Goal: Information Seeking & Learning: Learn about a topic

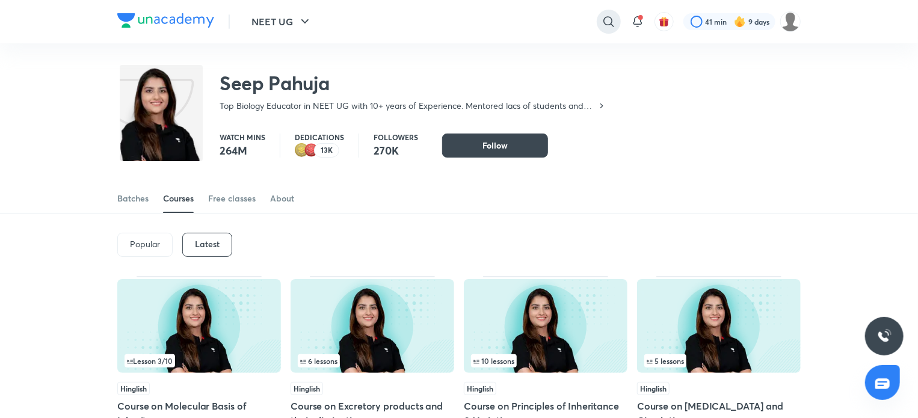
click at [602, 23] on icon at bounding box center [609, 21] width 14 height 14
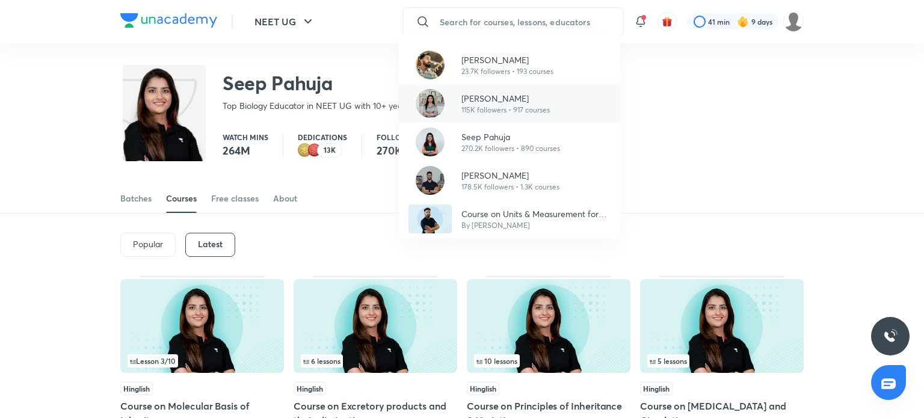
click at [510, 93] on p "[PERSON_NAME]" at bounding box center [506, 98] width 88 height 13
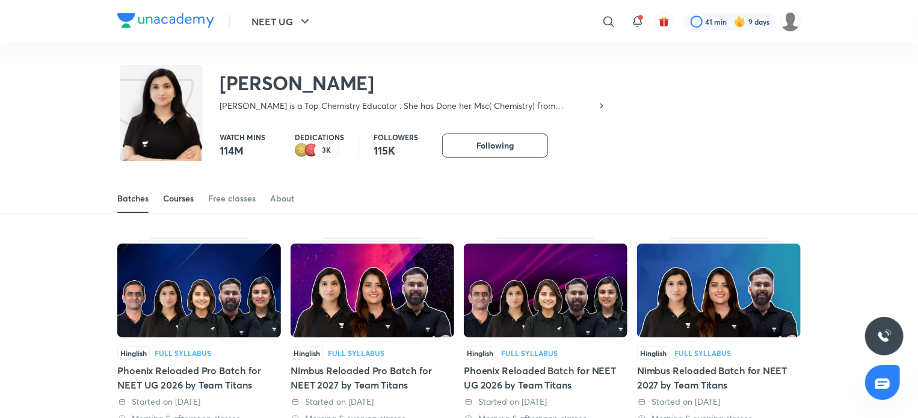
click at [179, 196] on div "Courses" at bounding box center [178, 199] width 31 height 12
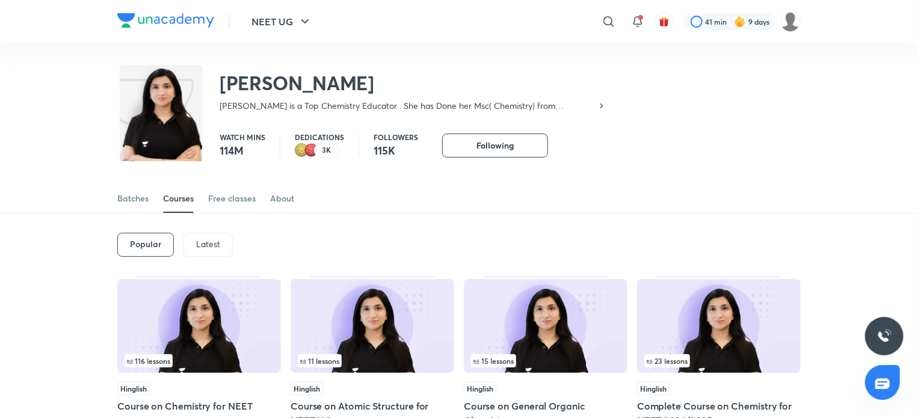
click at [214, 243] on p "Latest" at bounding box center [208, 244] width 24 height 10
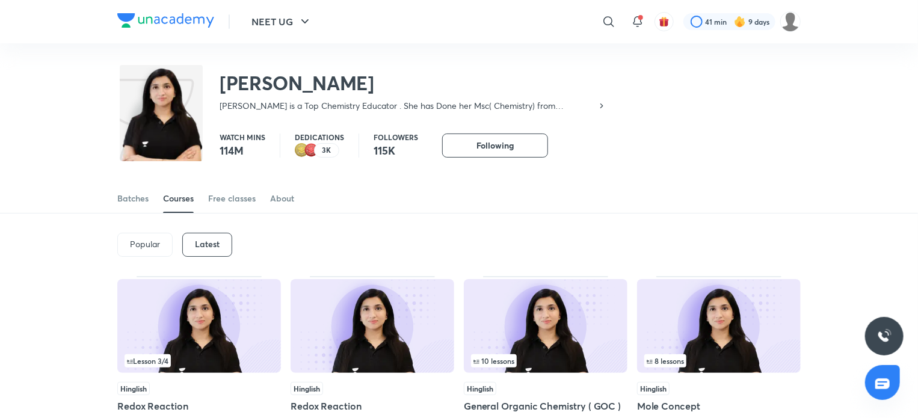
click at [218, 354] on div "Lesson 3 / 4" at bounding box center [199, 360] width 149 height 13
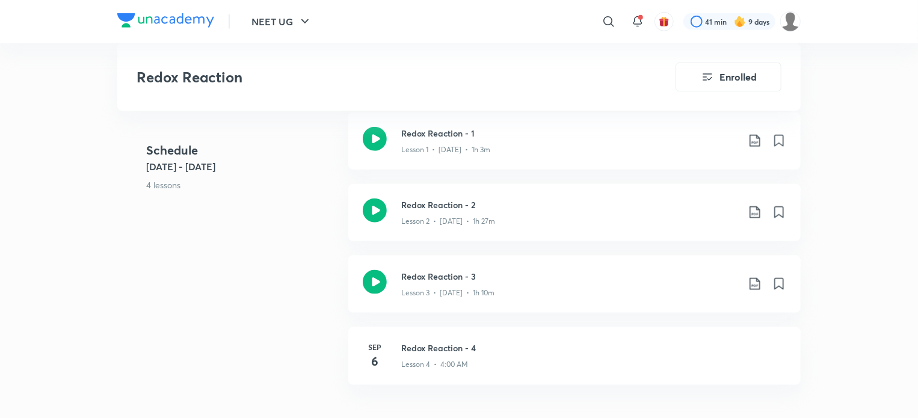
scroll to position [650, 0]
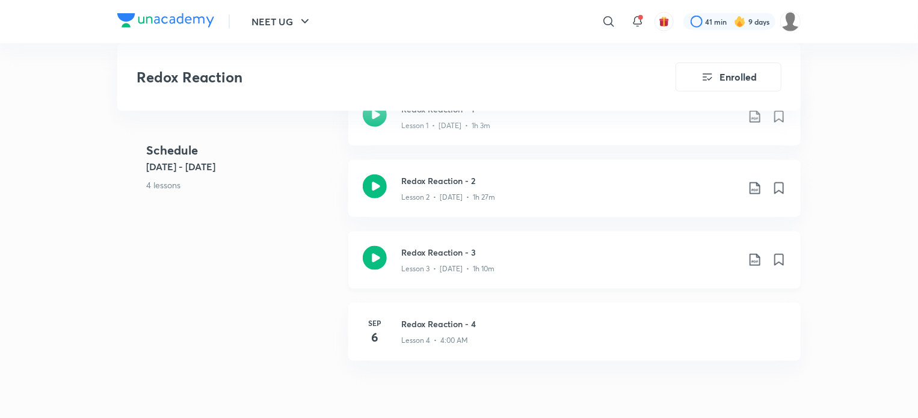
click at [383, 246] on icon at bounding box center [375, 258] width 24 height 24
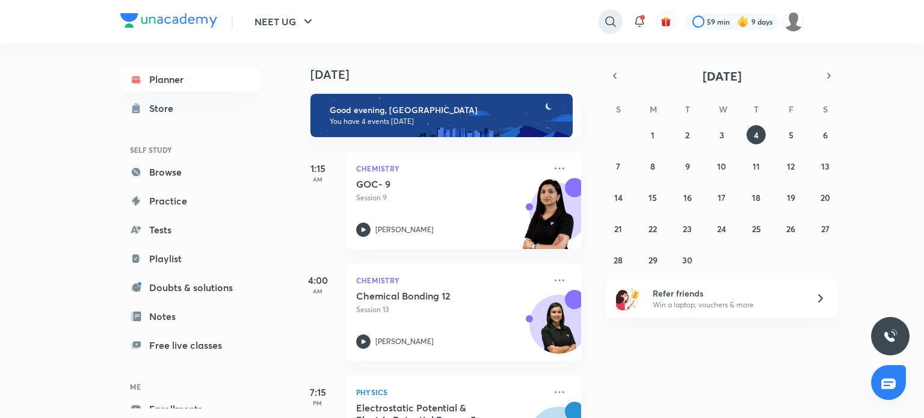
click at [613, 17] on icon at bounding box center [611, 21] width 14 height 14
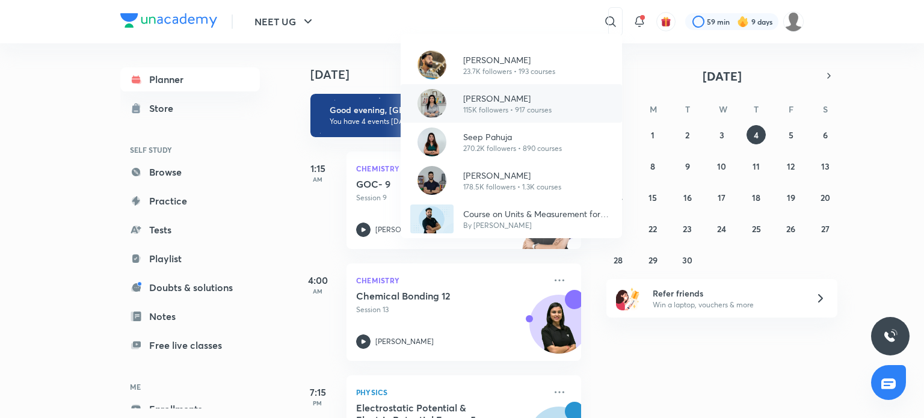
click at [501, 98] on p "[PERSON_NAME]" at bounding box center [507, 98] width 88 height 13
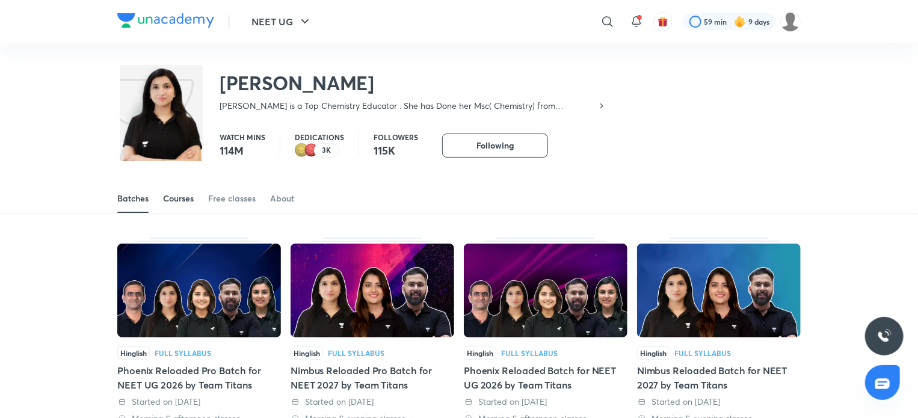
click at [185, 196] on div "Courses" at bounding box center [178, 199] width 31 height 12
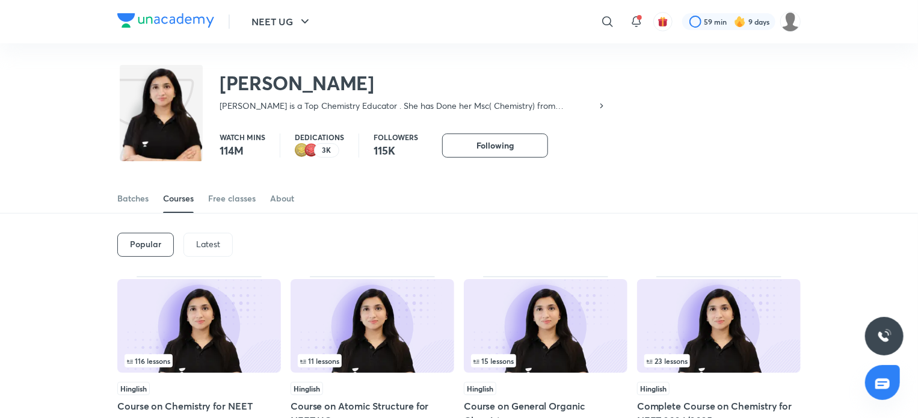
click at [207, 235] on div "Latest" at bounding box center [208, 245] width 49 height 24
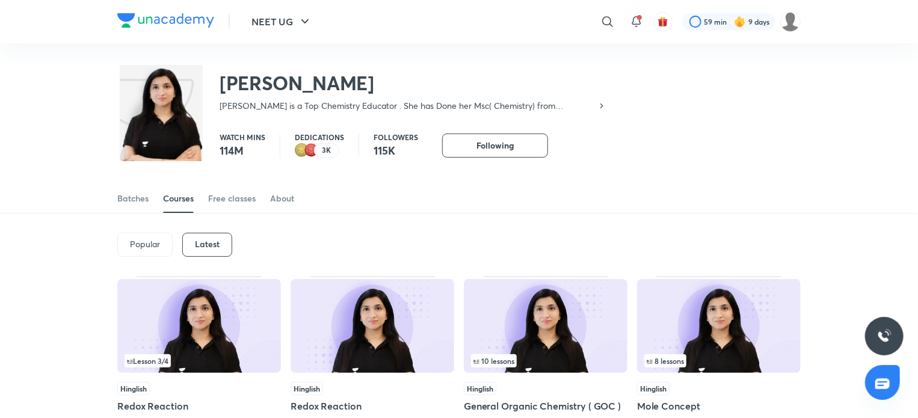
click at [522, 335] on img at bounding box center [546, 326] width 164 height 94
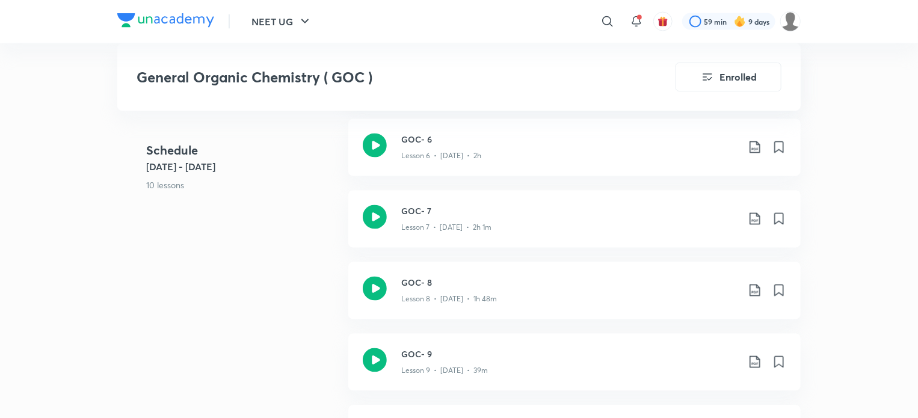
scroll to position [1083, 0]
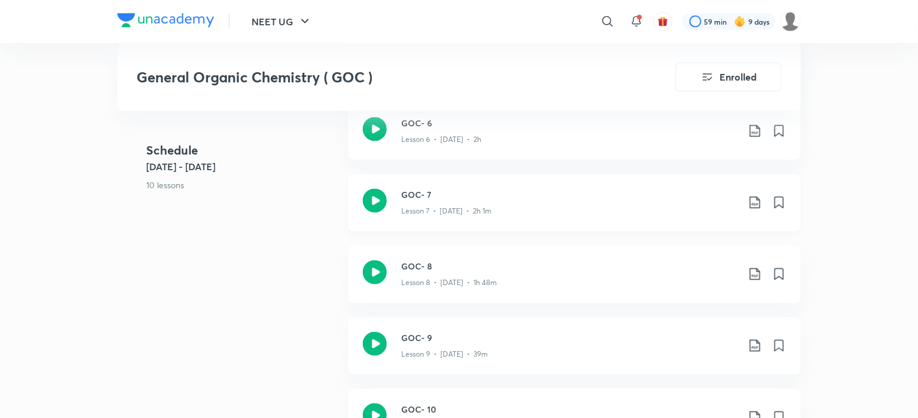
click at [437, 212] on p "Lesson 7 • Sep 1 • 2h 1m" at bounding box center [446, 211] width 90 height 11
